Goal: Find specific page/section: Find specific page/section

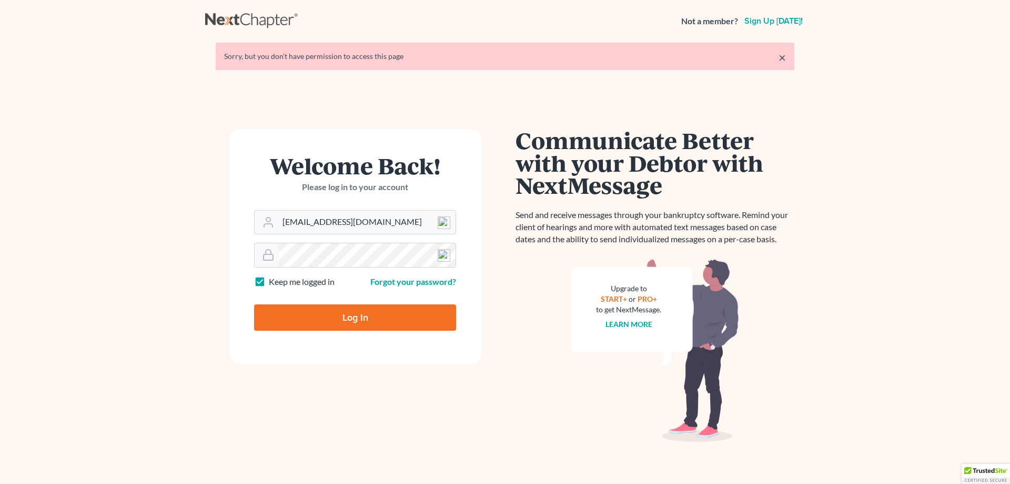
click at [364, 325] on input "Log In" at bounding box center [355, 317] width 202 height 26
type input "Thinking..."
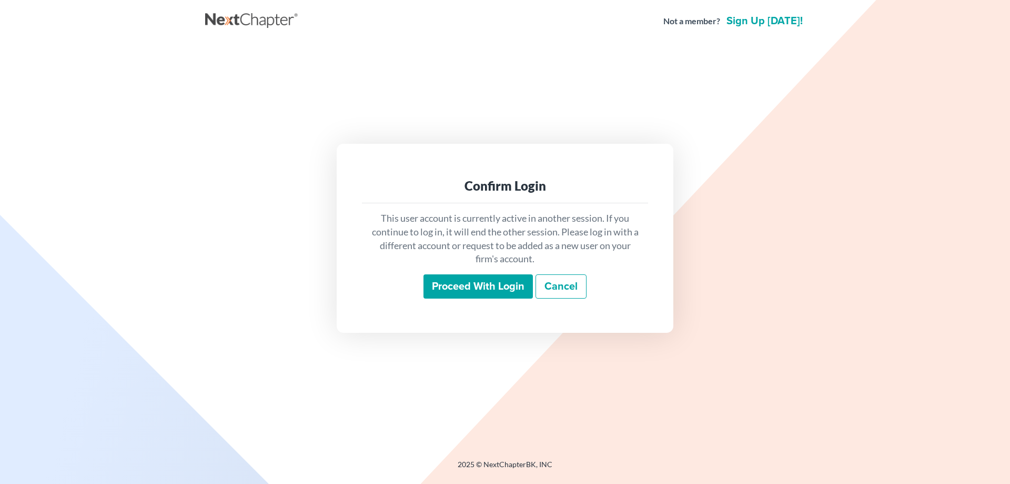
click at [449, 281] on input "Proceed with login" at bounding box center [478, 286] width 109 height 24
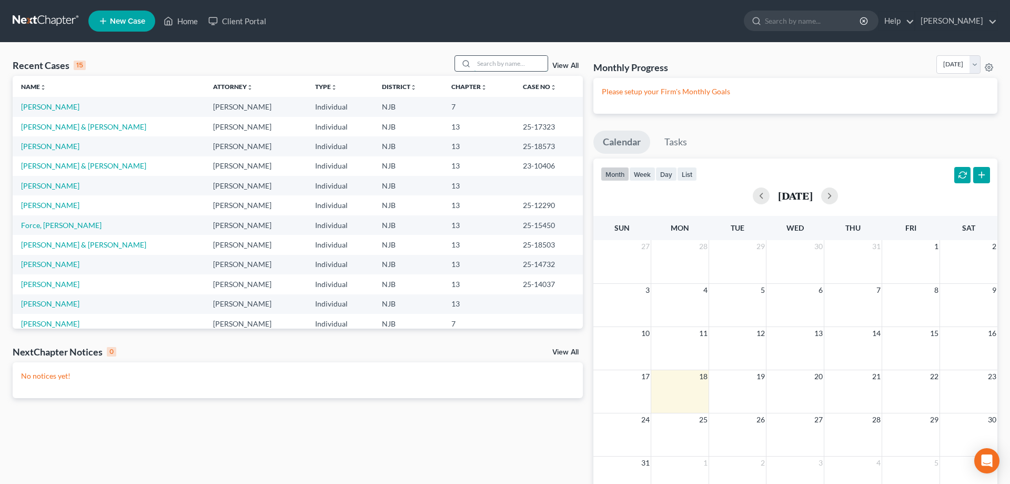
click at [488, 62] on input "search" at bounding box center [511, 63] width 74 height 15
type input "heath"
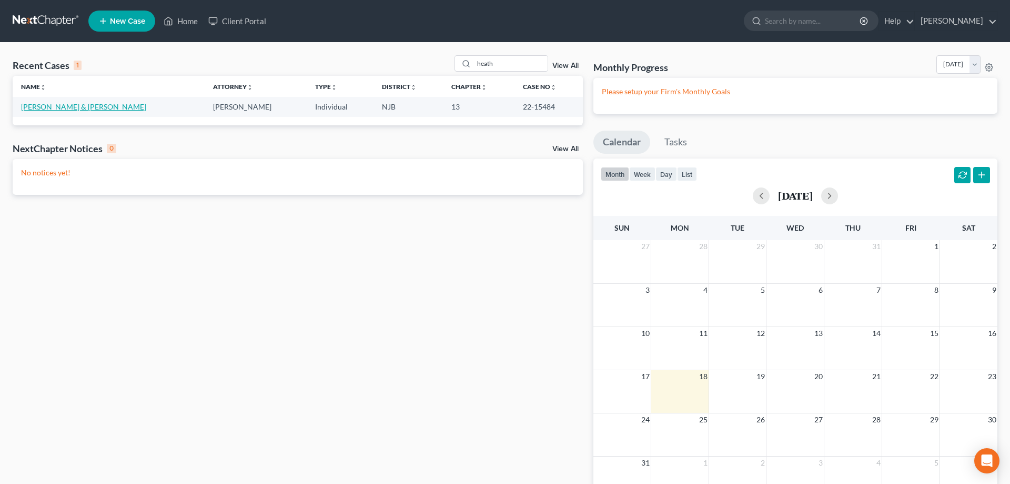
click at [38, 111] on link "Heath, James & Judith" at bounding box center [83, 106] width 125 height 9
